Goal: Task Accomplishment & Management: Use online tool/utility

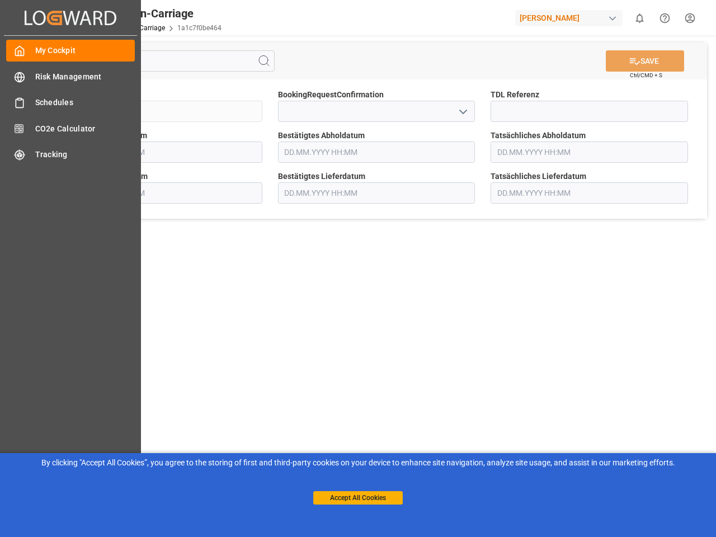
type input "[DATE] 00:00"
click at [358, 268] on main "SAVE Ctrl/CMD + S Sendung QKA25-010470 BookingRequestConfirmation TDL Referenz …" at bounding box center [376, 283] width 675 height 495
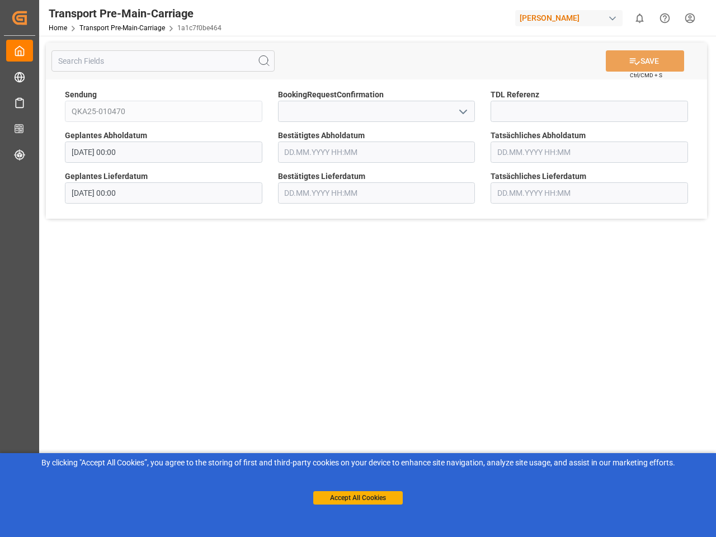
click at [70, 17] on div "Transport Pre-Main-Carriage" at bounding box center [135, 13] width 173 height 17
click at [571, 18] on div "[PERSON_NAME]" at bounding box center [568, 18] width 107 height 16
click at [639, 18] on html "Created by potrace 1.15, written by [PERSON_NAME] [DATE]-[DATE] Created by potr…" at bounding box center [358, 268] width 716 height 537
click at [665, 18] on icon "Help Center" at bounding box center [665, 18] width 12 height 12
click at [264, 61] on icon at bounding box center [263, 60] width 13 height 13
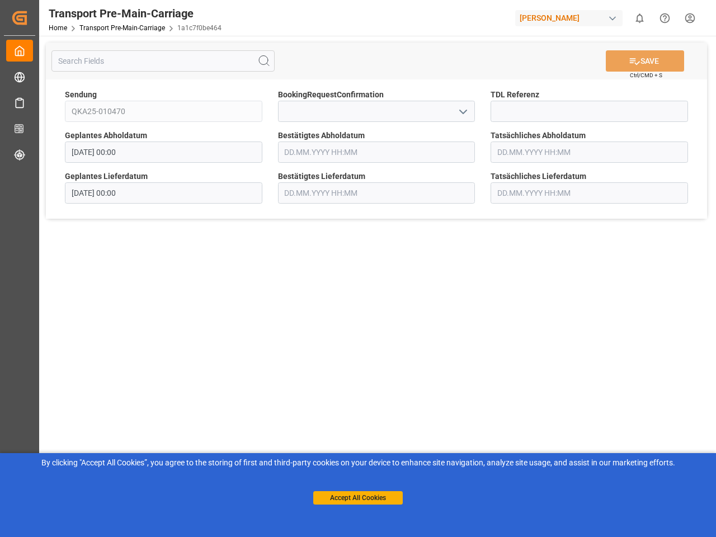
click at [463, 111] on icon "open menu" at bounding box center [462, 111] width 13 height 13
click at [358, 498] on button "Accept All Cookies" at bounding box center [357, 497] width 89 height 13
